Goal: Check status: Check status

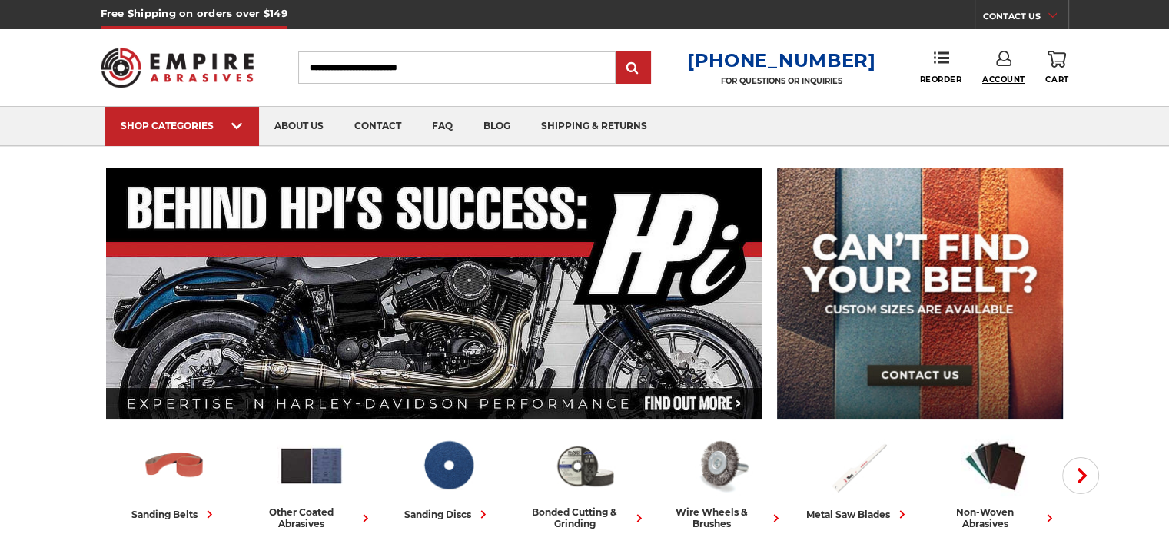
click at [1005, 79] on span "Account" at bounding box center [1004, 80] width 43 height 10
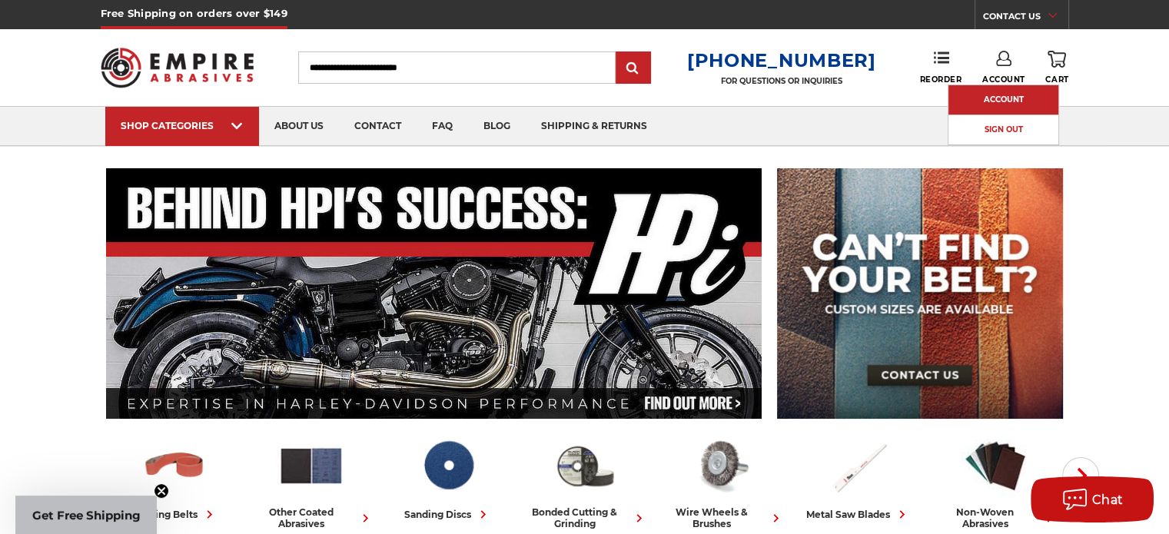
click at [1007, 96] on link "Account" at bounding box center [1004, 99] width 110 height 29
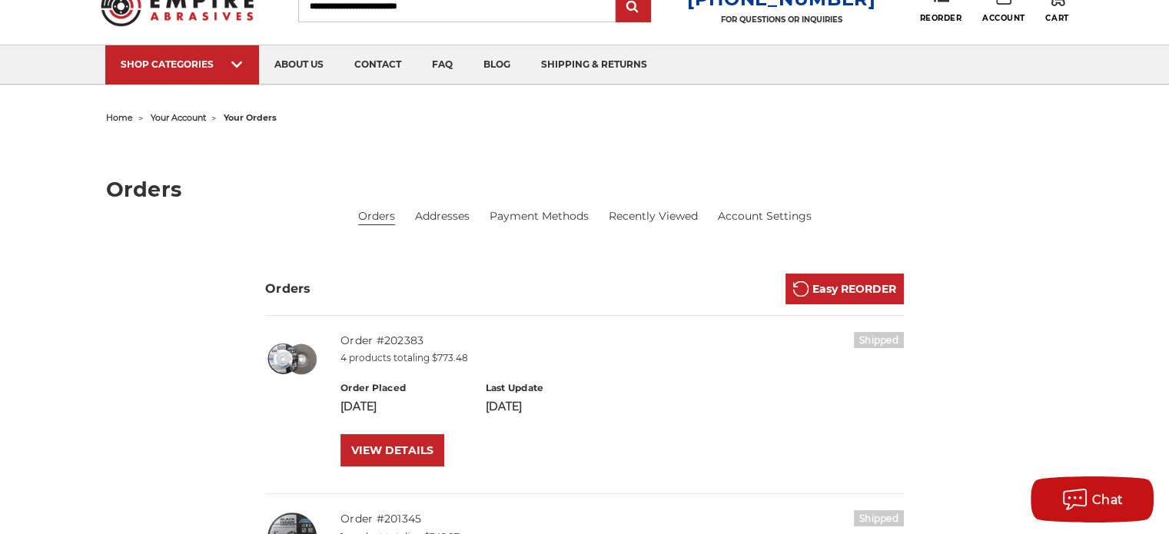
scroll to position [154, 0]
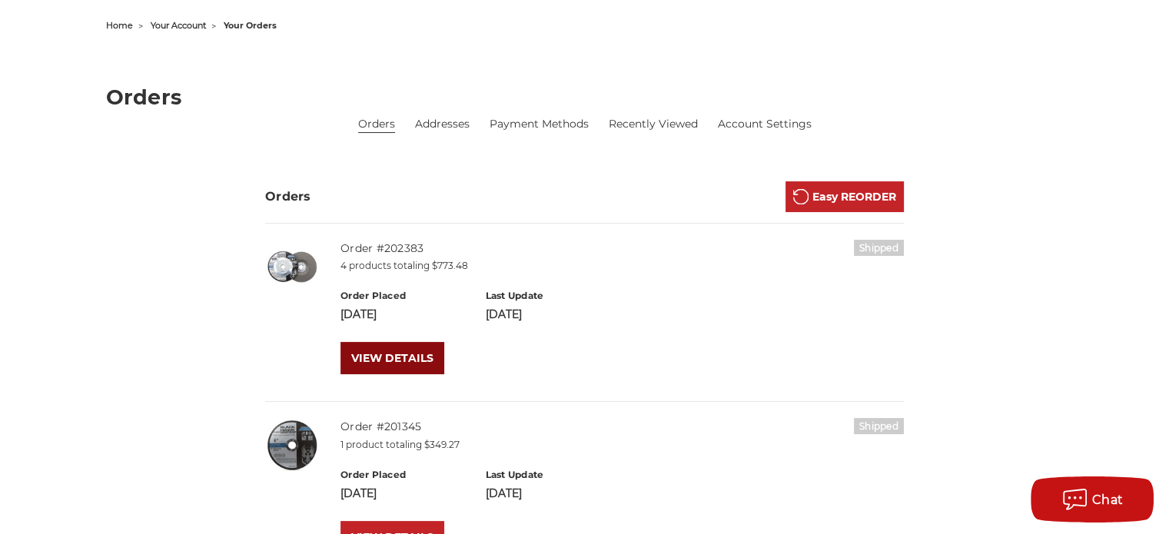
click at [404, 357] on link "VIEW DETAILS" at bounding box center [393, 358] width 104 height 32
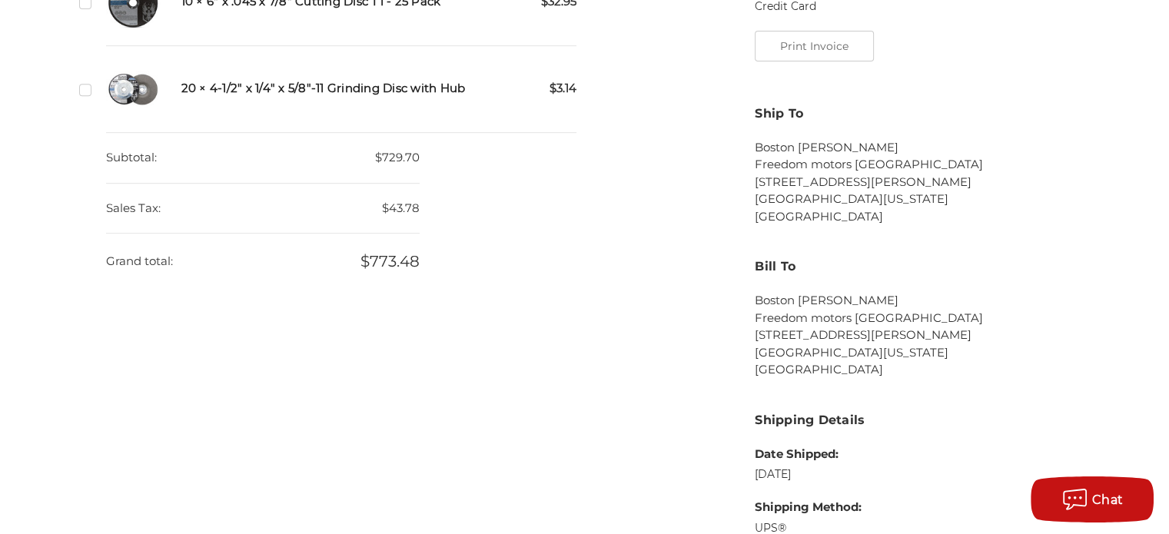
scroll to position [461, 0]
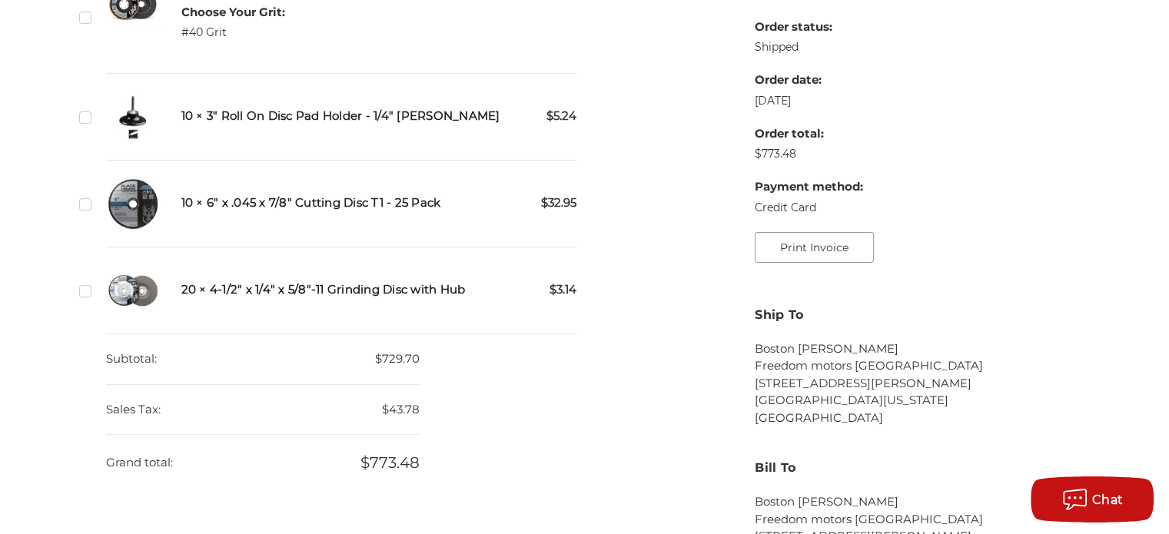
click at [811, 254] on button "Print Invoice" at bounding box center [814, 247] width 119 height 31
